Goal: Information Seeking & Learning: Understand process/instructions

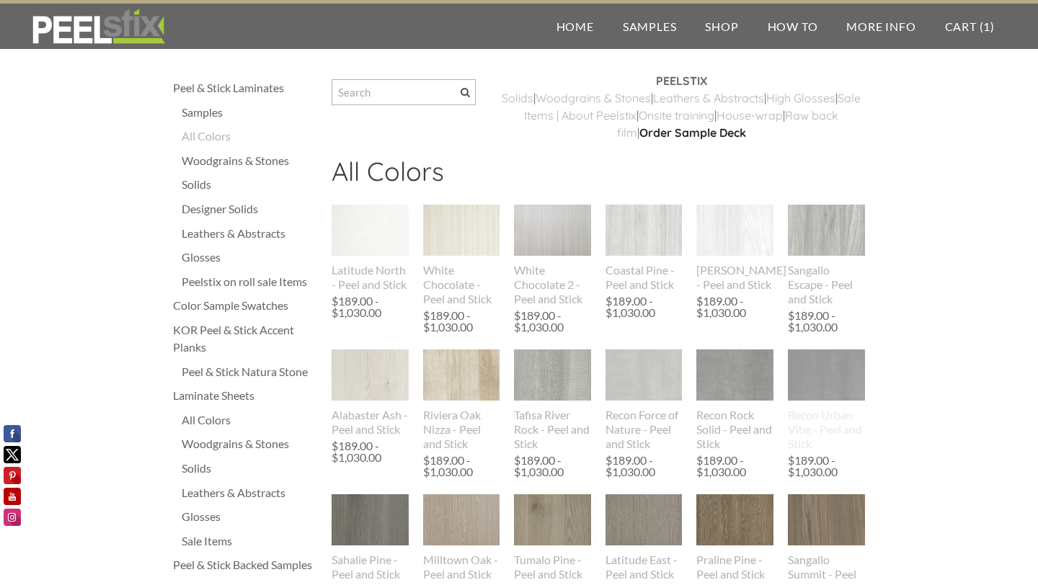
click at [816, 386] on img at bounding box center [826, 375] width 77 height 82
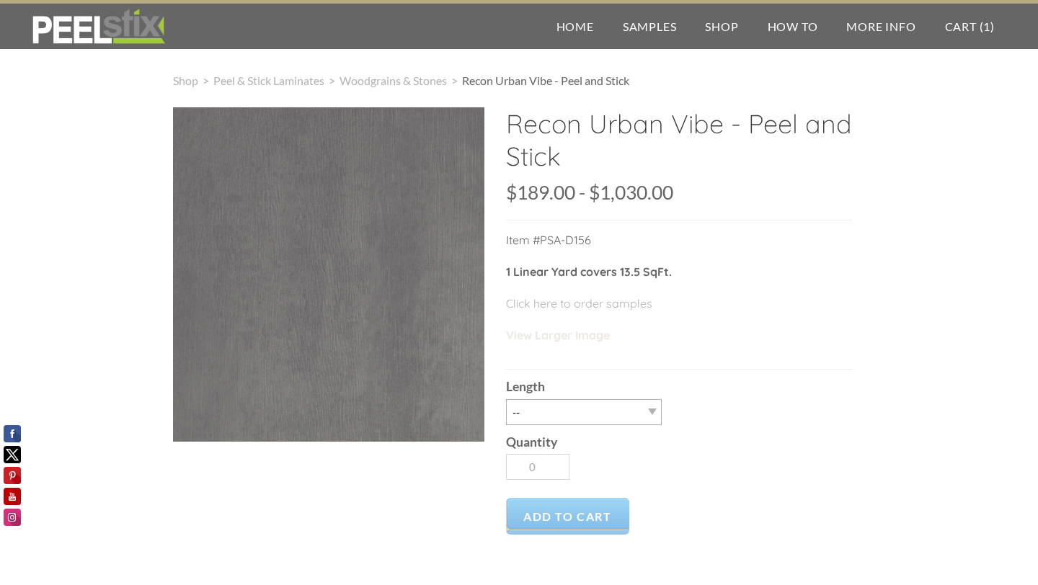
click at [574, 337] on link "View Larger Image" at bounding box center [558, 335] width 104 height 14
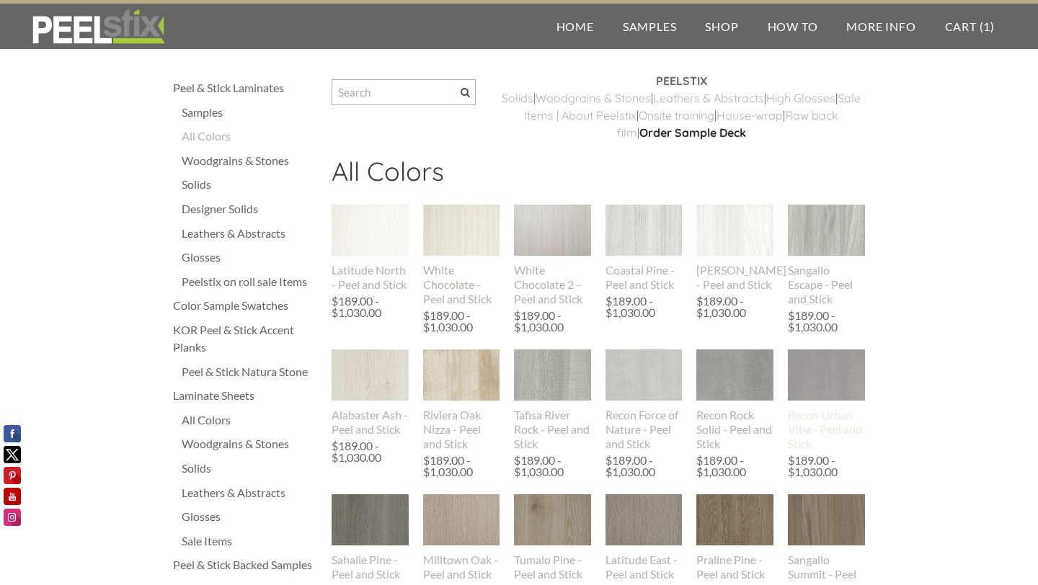
click at [817, 371] on img at bounding box center [826, 375] width 77 height 82
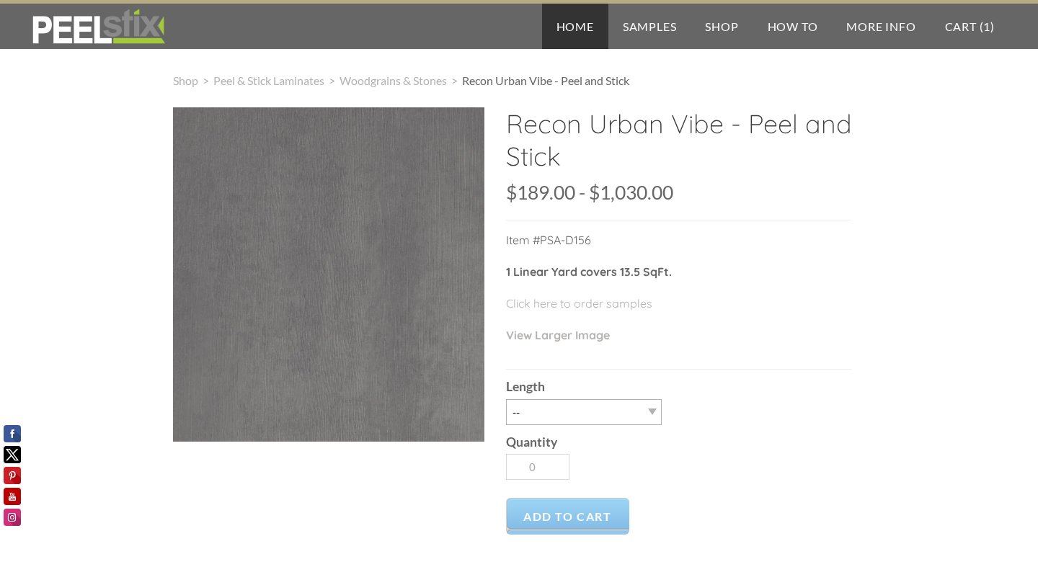
click at [567, 34] on link "Home" at bounding box center [575, 26] width 66 height 45
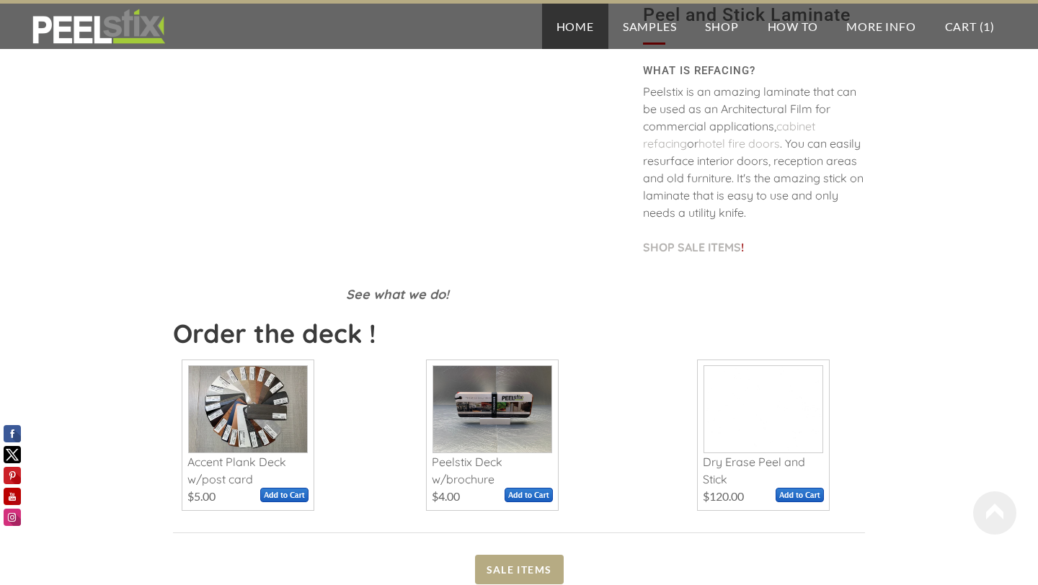
scroll to position [405, 0]
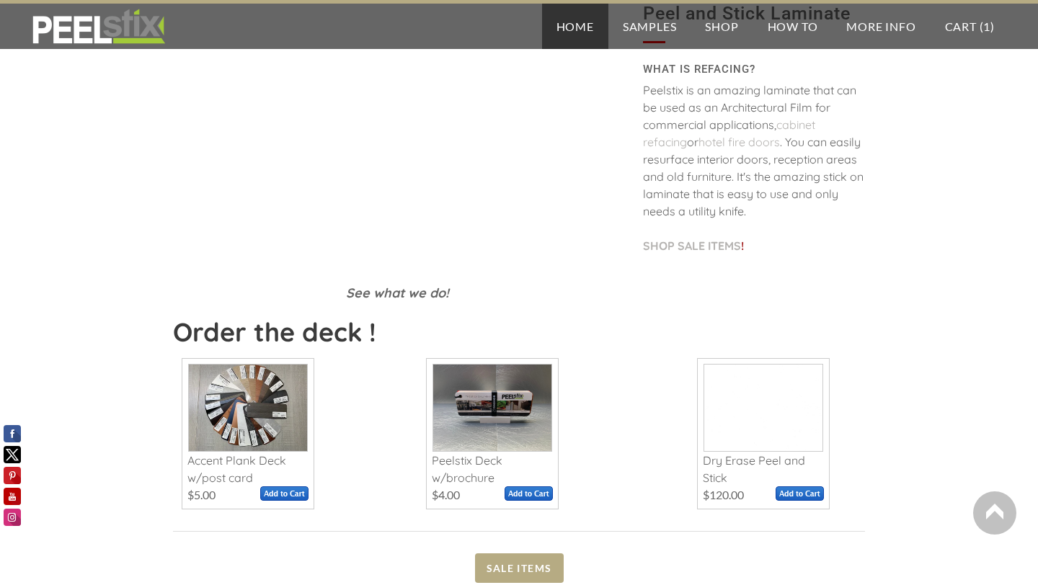
click at [751, 402] on span at bounding box center [763, 408] width 118 height 86
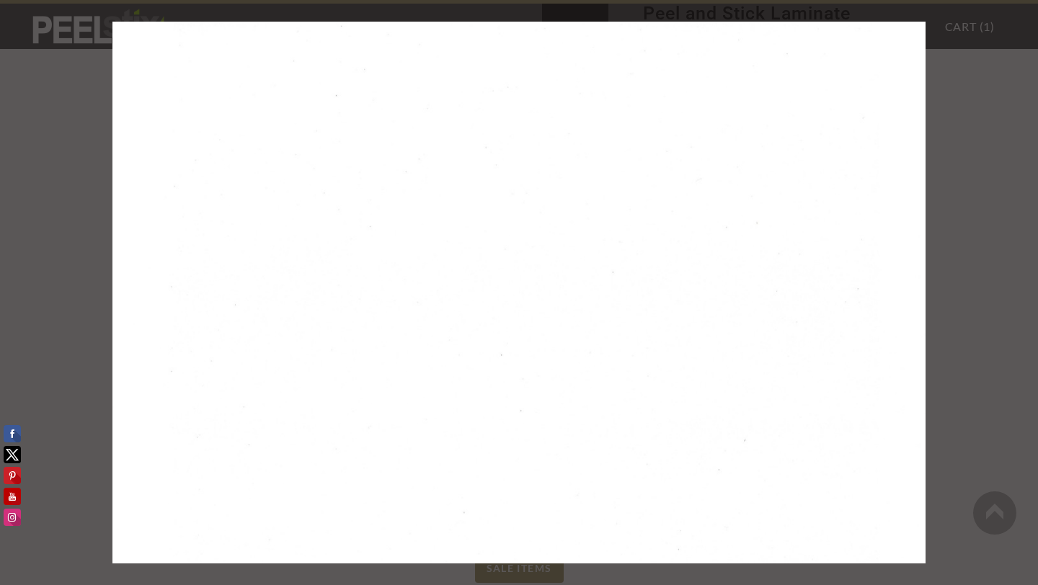
click at [966, 205] on div at bounding box center [519, 292] width 1038 height 585
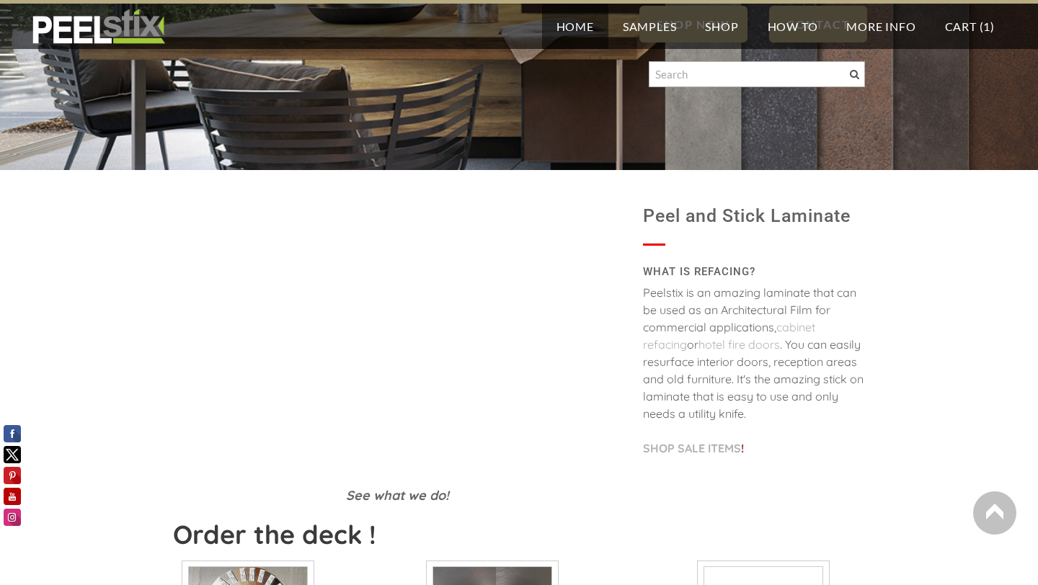
scroll to position [189, 0]
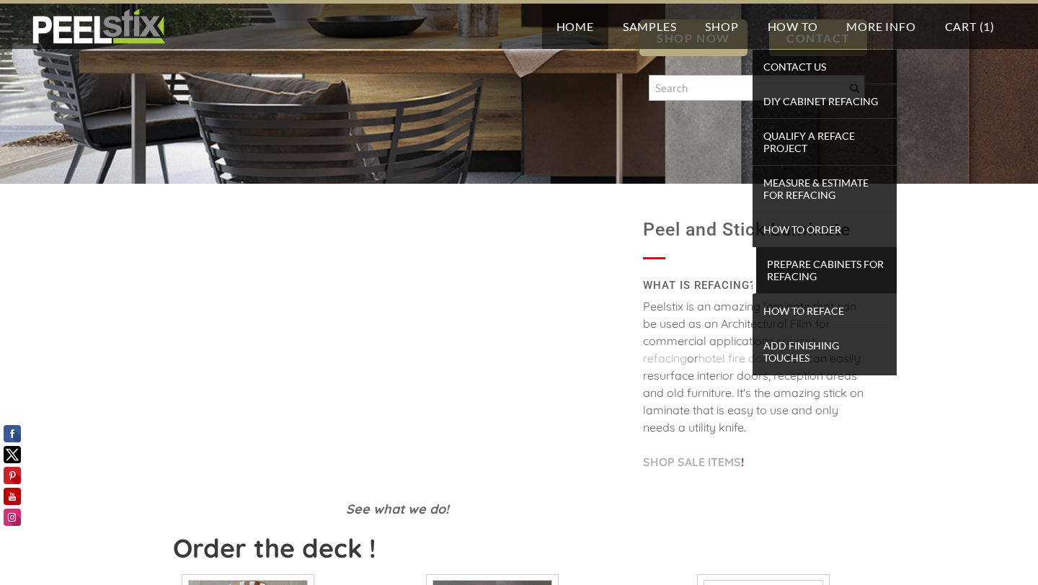
click at [780, 263] on span "Prepare Cabinets for Refacing" at bounding box center [826, 270] width 133 height 32
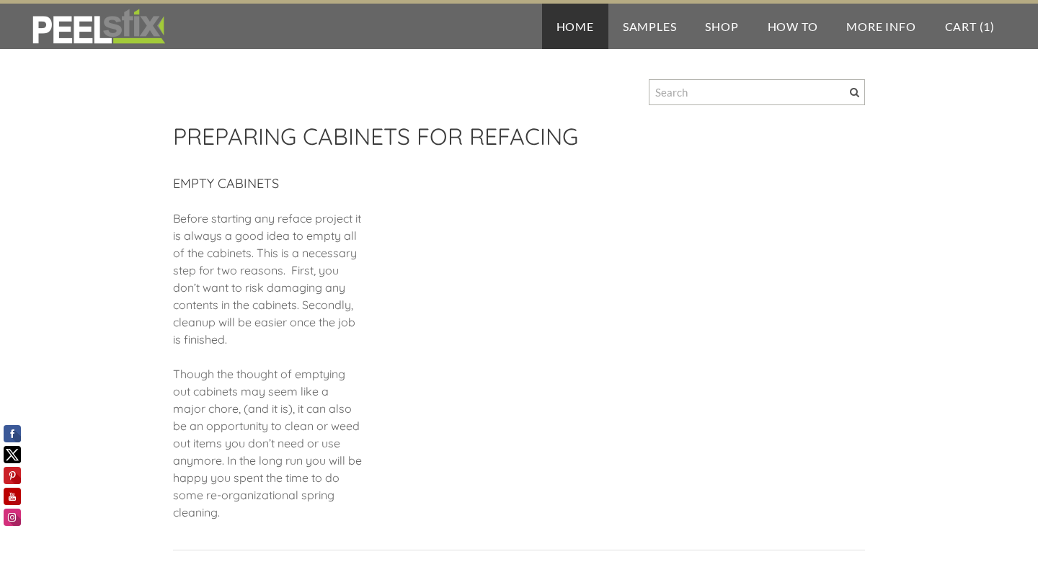
click at [574, 25] on link "Home" at bounding box center [575, 26] width 66 height 45
